Goal: Information Seeking & Learning: Compare options

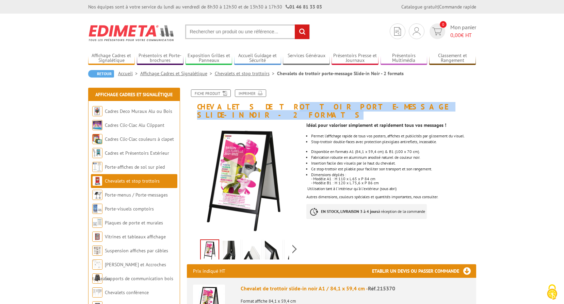
drag, startPoint x: 428, startPoint y: 107, endPoint x: 256, endPoint y: 106, distance: 171.8
click at [256, 106] on h1 "Chevalets de trottoir porte-message Slide-in Noir - 2 formats" at bounding box center [331, 104] width 299 height 30
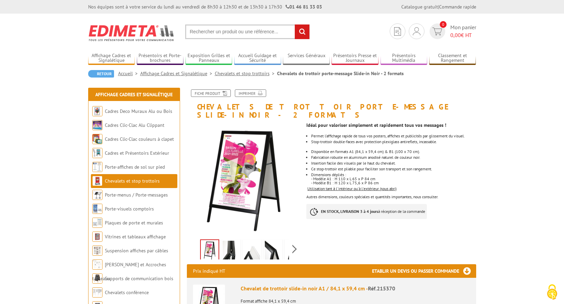
click at [445, 161] on li "Insertion facile des visuels par le haut du chevalet." at bounding box center [393, 163] width 165 height 4
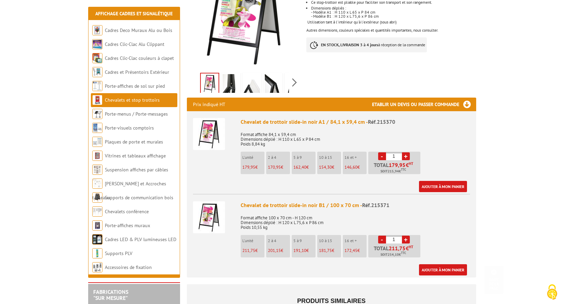
scroll to position [170, 0]
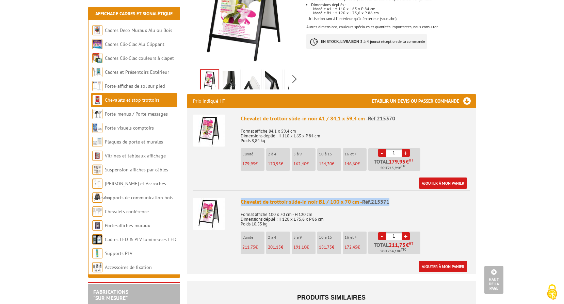
drag, startPoint x: 242, startPoint y: 195, endPoint x: 389, endPoint y: 193, distance: 147.0
click at [389, 193] on li "Chevalet de trottoir slide-in noir B1 / 100 x 70 cm - Réf.215371 Format affiche…" at bounding box center [331, 231] width 277 height 82
copy div "Chevalet de trottoir slide-in noir B1 / 100 x 70 cm - Réf.215371"
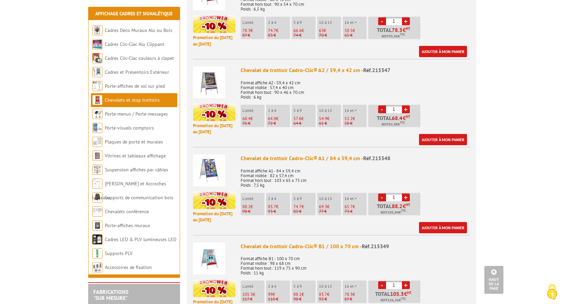
scroll to position [374, 0]
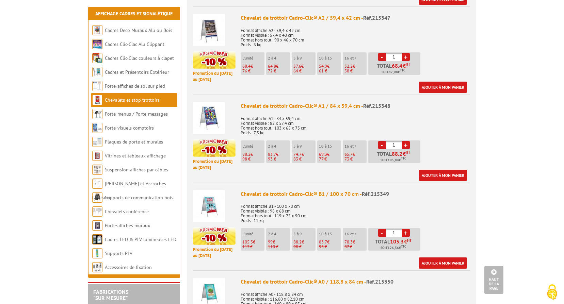
click at [355, 190] on div "Chevalet de trottoir Cadro-Clic® B1 / 100 x 70 cm - Réf.215349" at bounding box center [354, 194] width 229 height 8
copy div "Chevalet de trottoir Cadro-Clic® B1 / 100 x 70 cm - Réf.215349"
click at [358, 190] on div "Chevalet de trottoir Cadro-Clic® B1 / 100 x 70 cm - Réf.215349" at bounding box center [354, 194] width 229 height 8
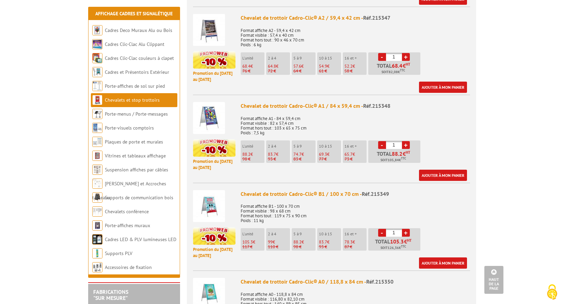
click at [358, 190] on div "Chevalet de trottoir Cadro-Clic® B1 / 100 x 70 cm - Réf.215349" at bounding box center [354, 194] width 229 height 8
